Goal: Information Seeking & Learning: Learn about a topic

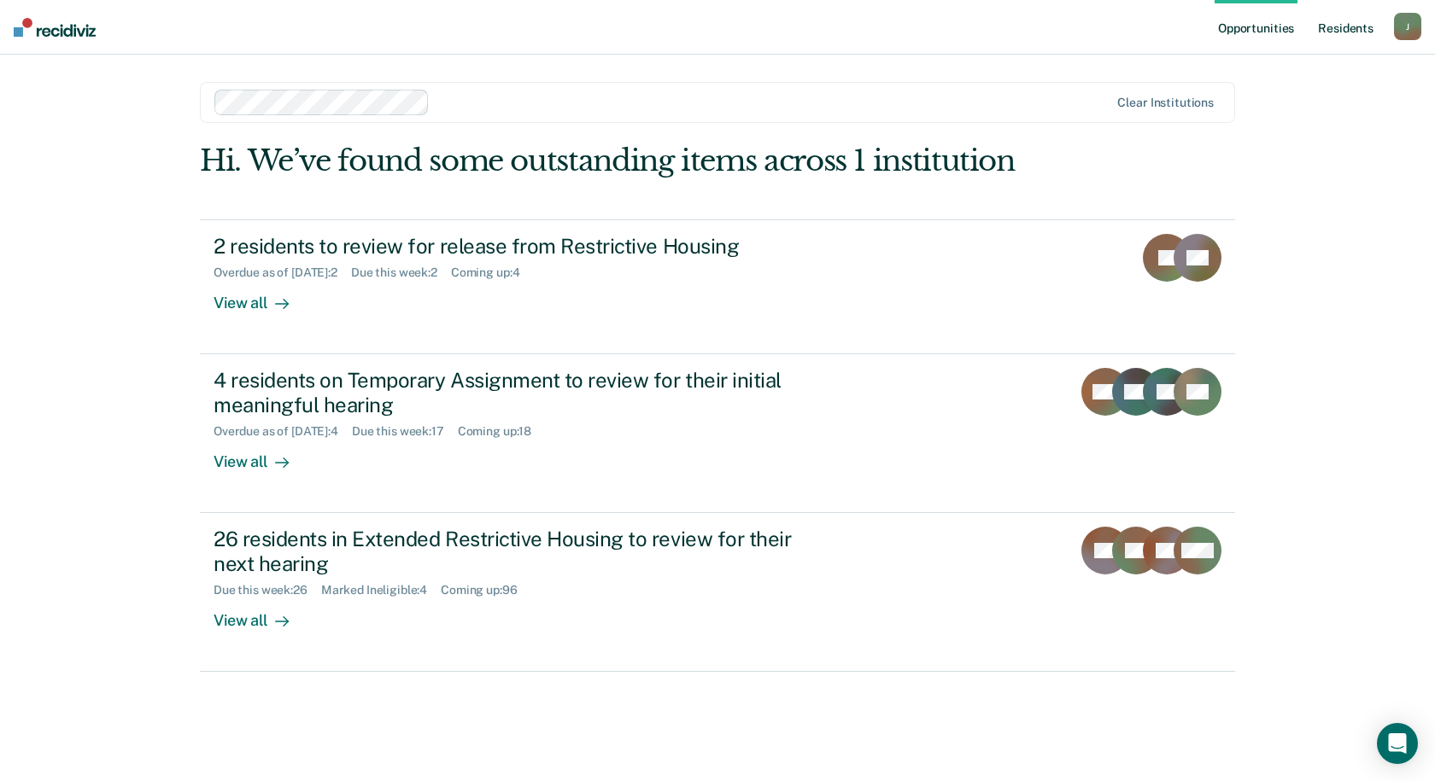
click at [1356, 35] on link "Resident s" at bounding box center [1345, 27] width 62 height 55
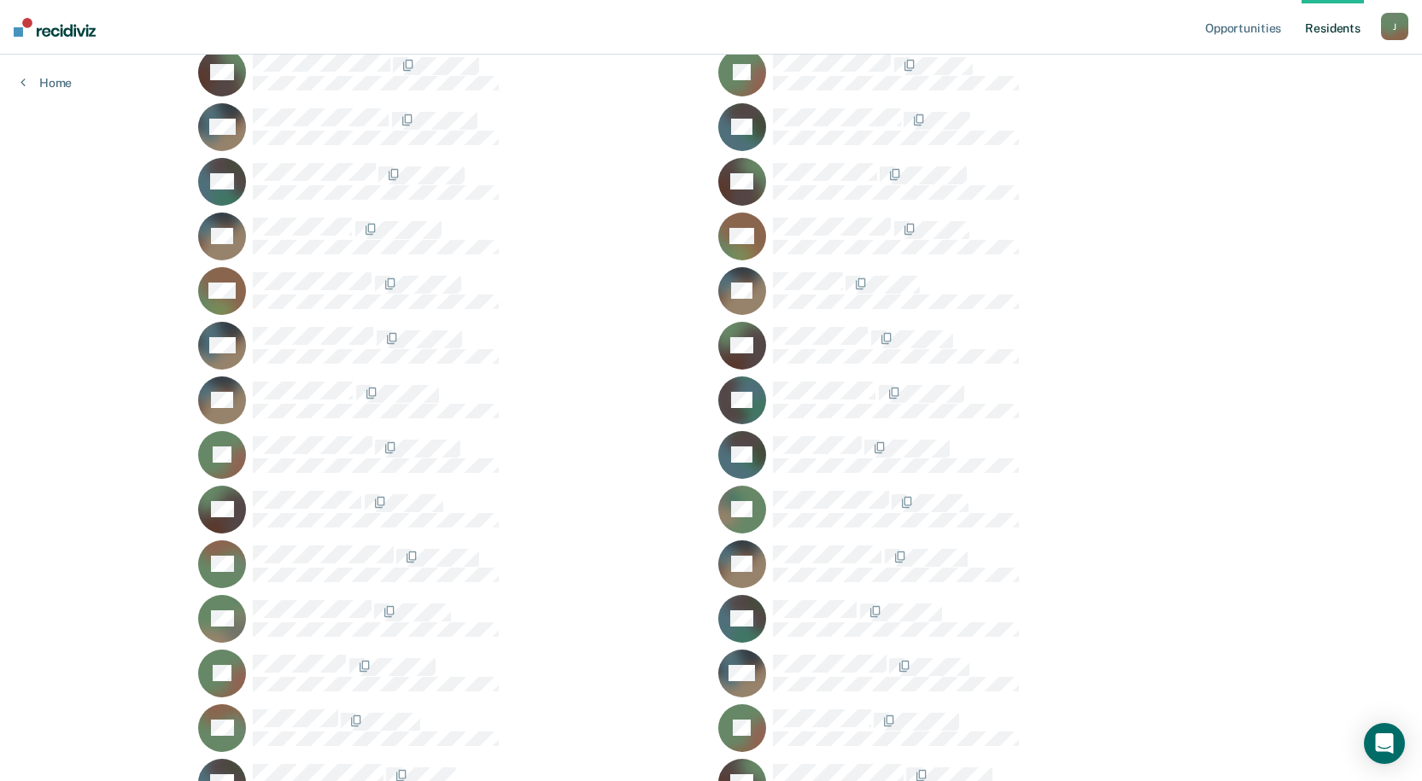
scroll to position [44587, 0]
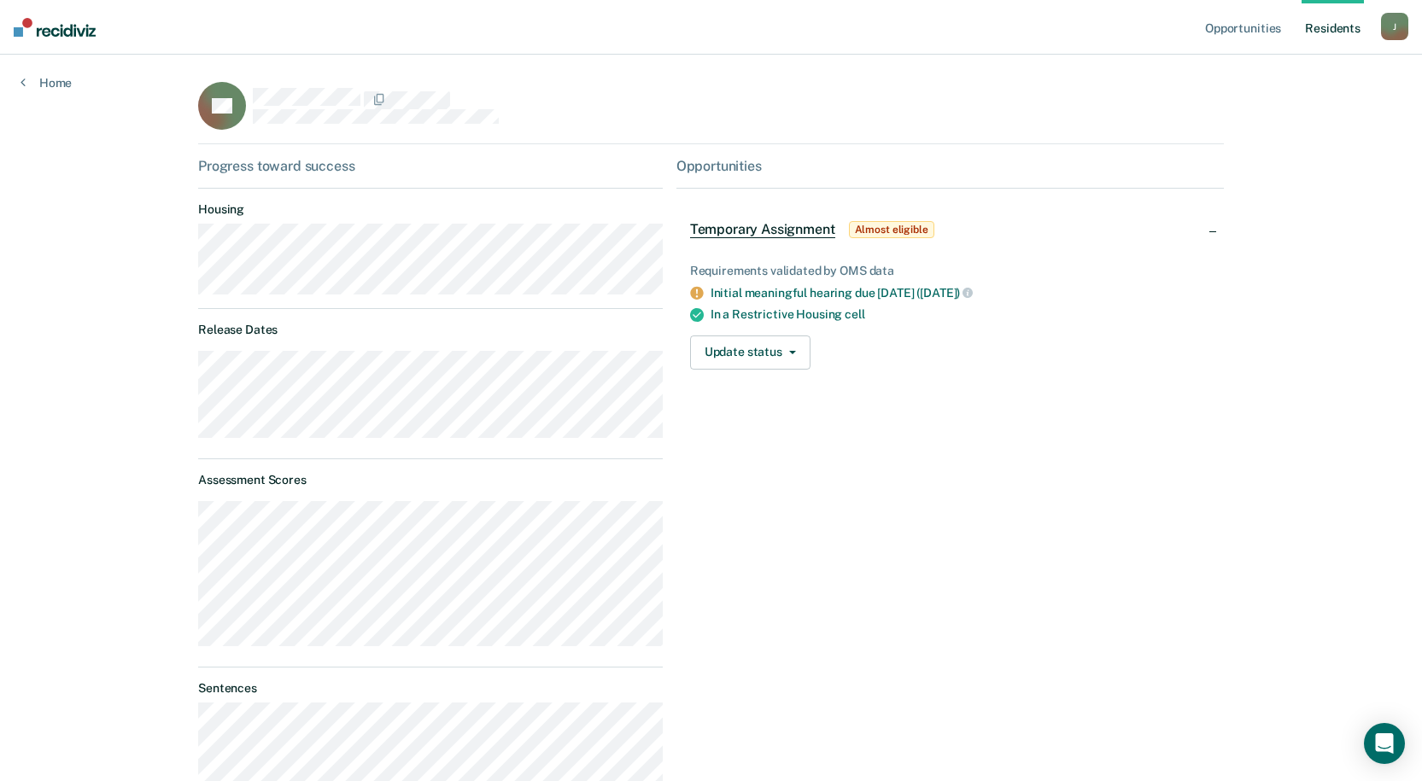
click at [703, 450] on div "Opportunities Temporary Assignment Almost eligible Requirements validated by OM…" at bounding box center [949, 685] width 547 height 1054
click at [978, 550] on div "Opportunities Temporary Assignment Almost eligible Requirements validated by OM…" at bounding box center [949, 685] width 547 height 1054
click at [707, 557] on div "Opportunities Temporary Assignment Almost eligible Requirements validated by OM…" at bounding box center [949, 685] width 547 height 1054
